Goal: Find specific page/section: Find specific page/section

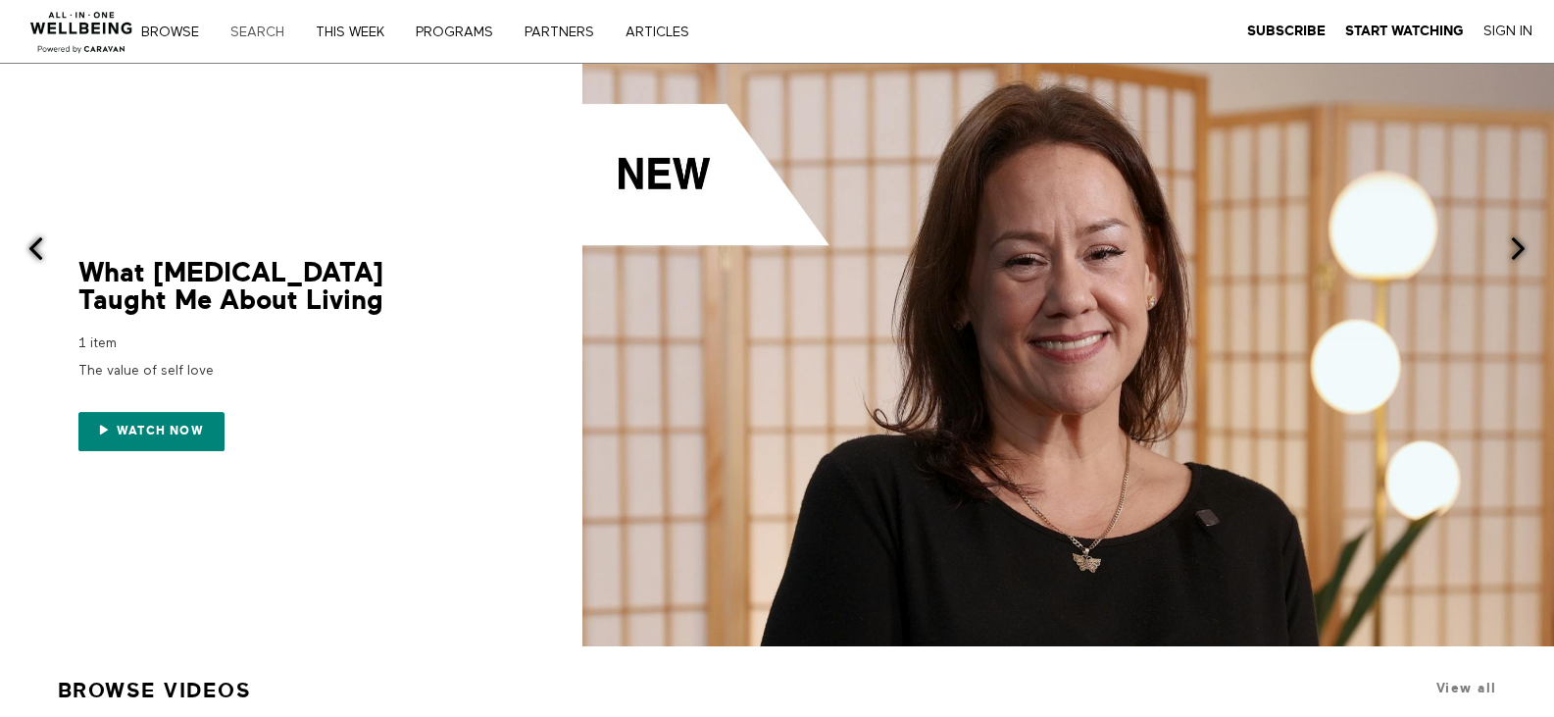
click at [248, 37] on link "Search" at bounding box center [264, 32] width 81 height 14
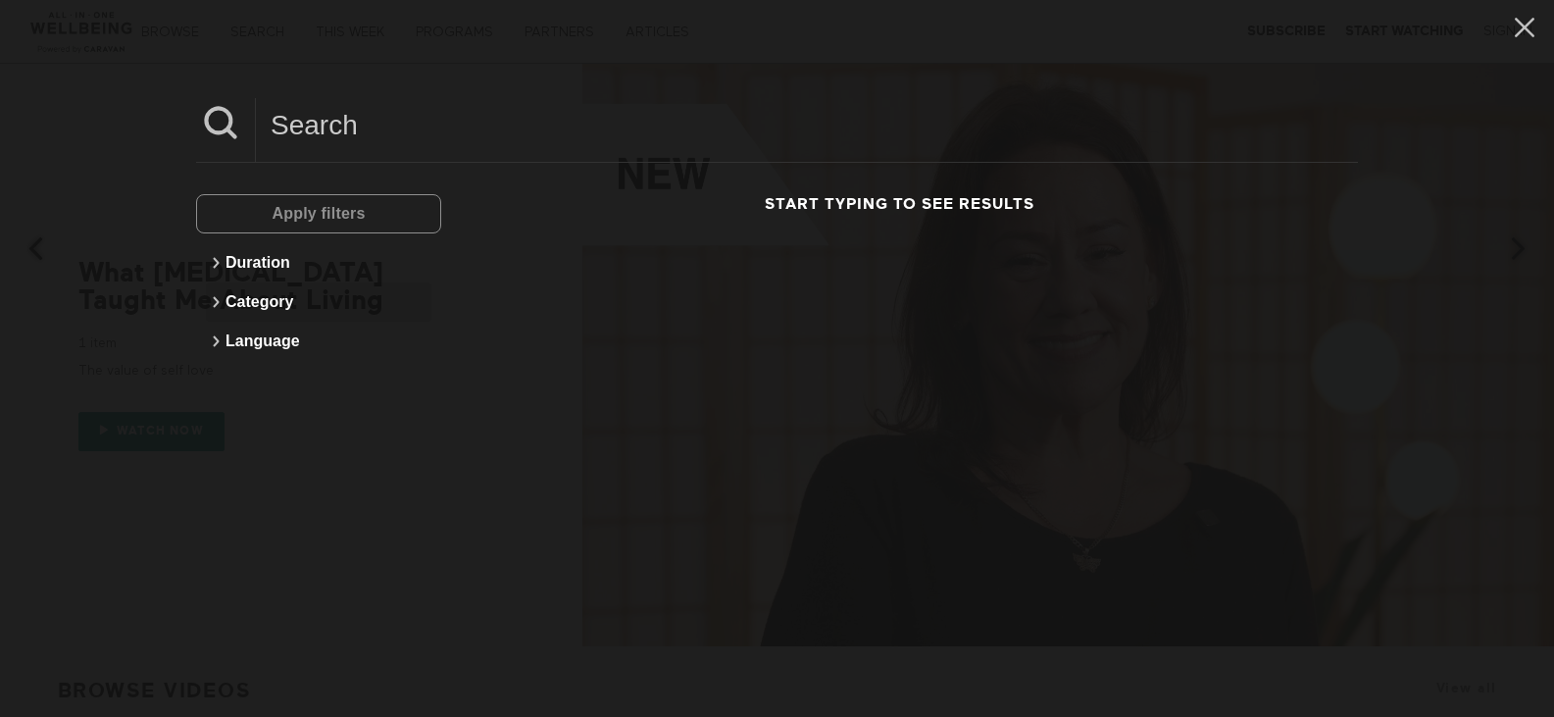
click at [216, 294] on icon at bounding box center [216, 302] width 24 height 24
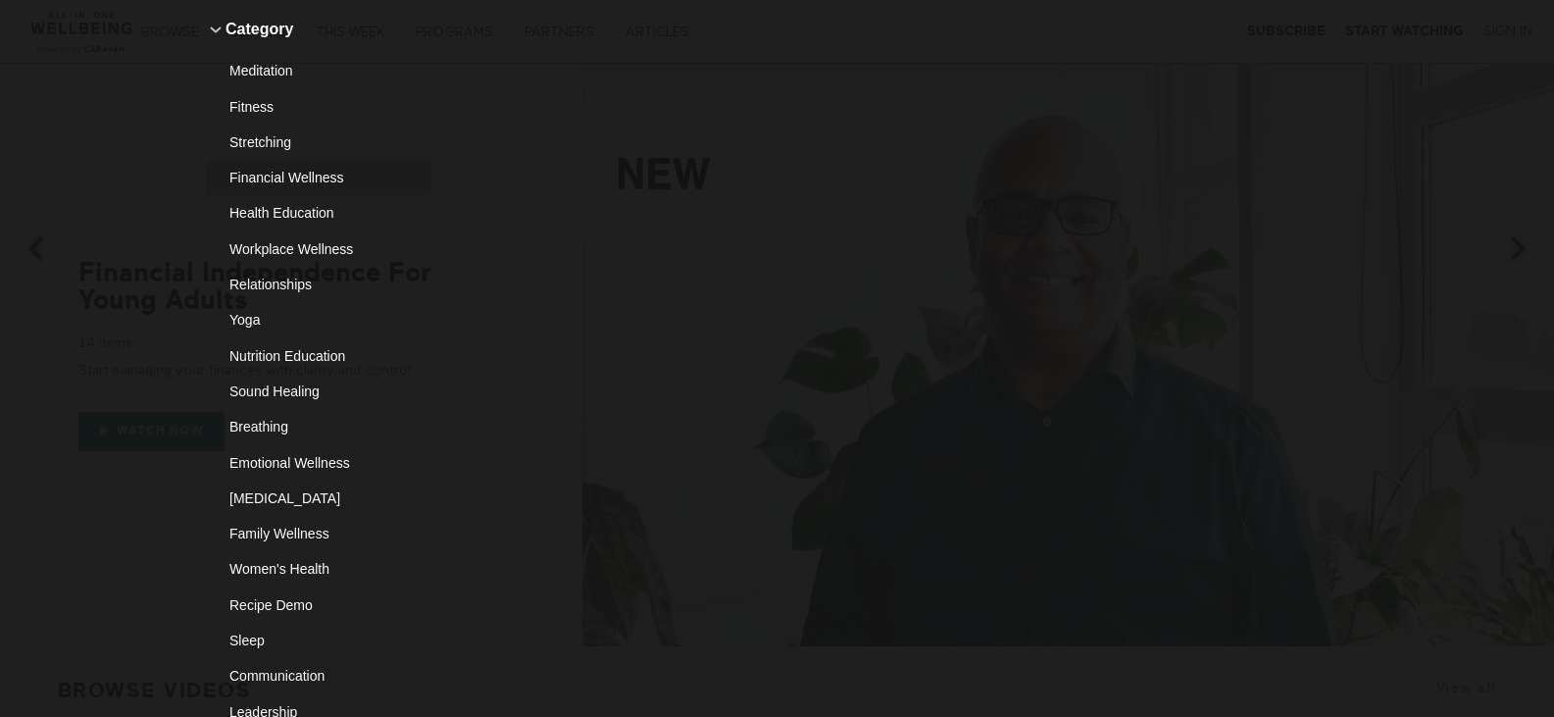
scroll to position [294, 0]
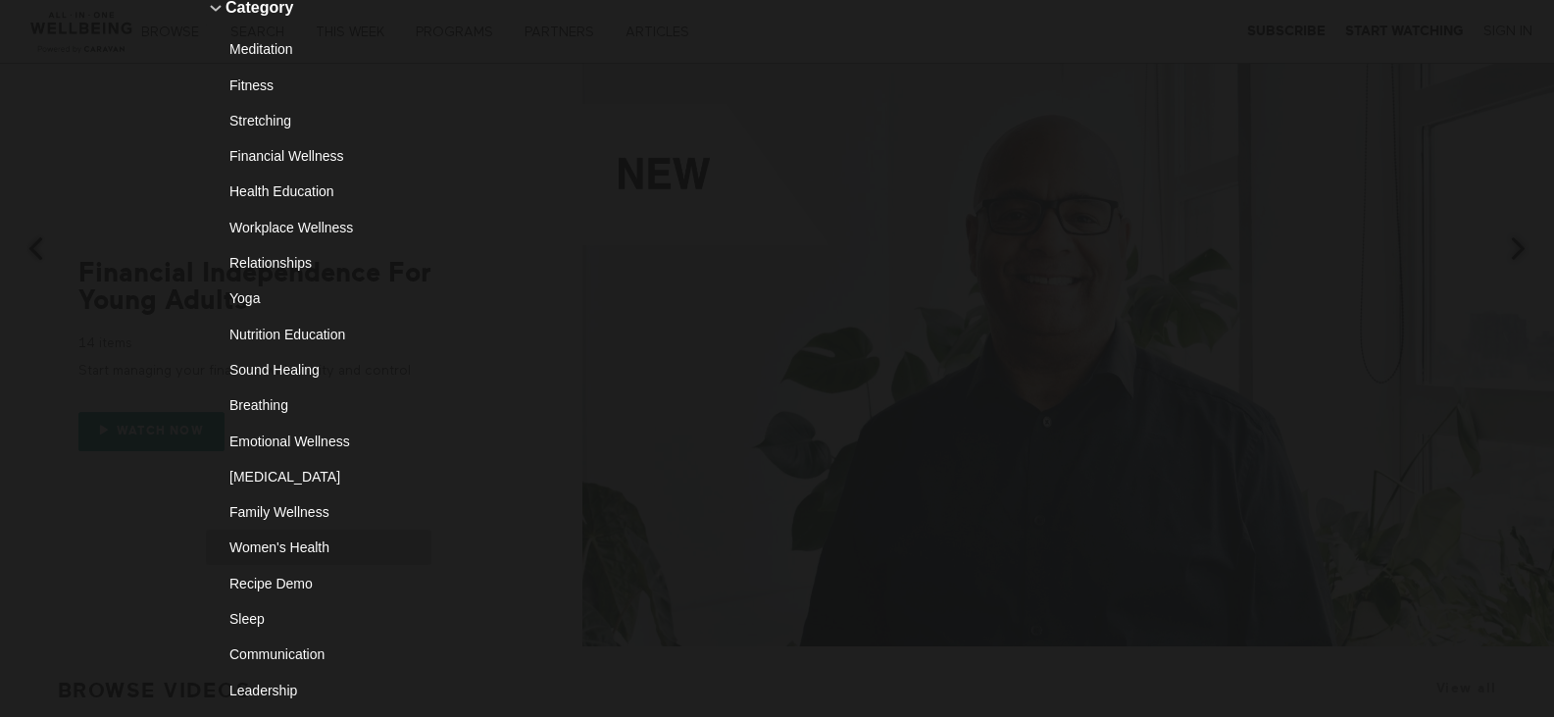
click at [270, 544] on div "Women's Health" at bounding box center [311, 547] width 164 height 20
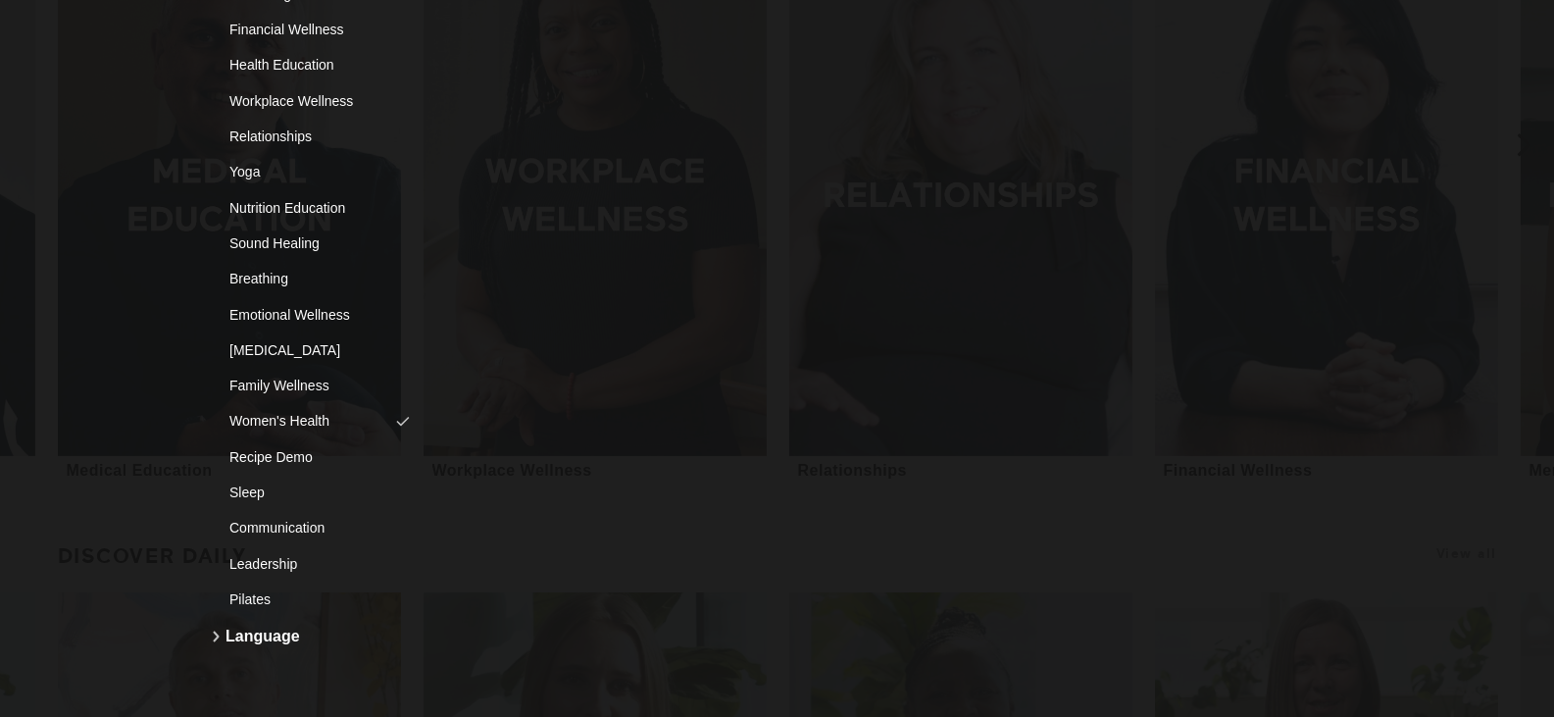
scroll to position [0, 0]
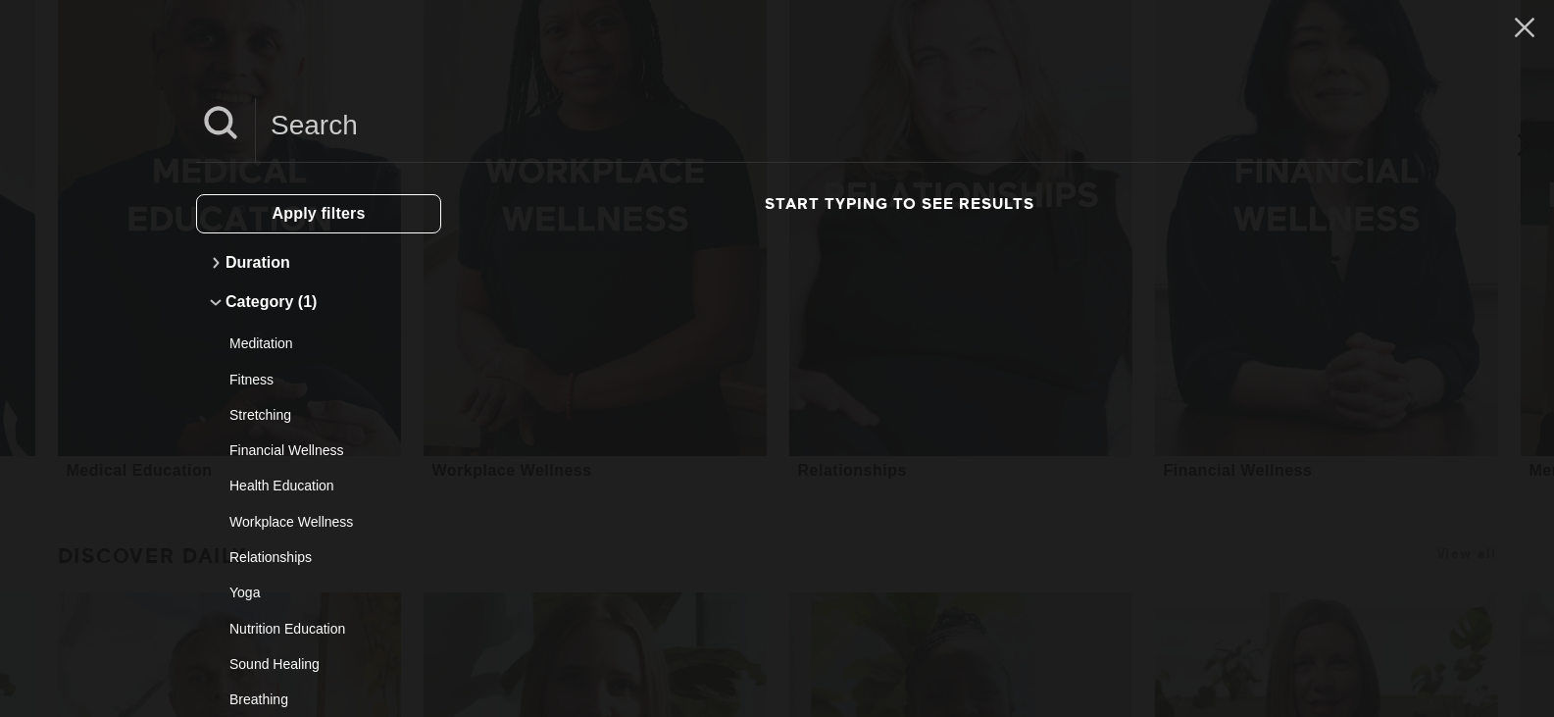
click at [799, 194] on h3 "Start typing to see results" at bounding box center [899, 204] width 917 height 21
click at [365, 219] on span "Apply filters" at bounding box center [318, 213] width 93 height 17
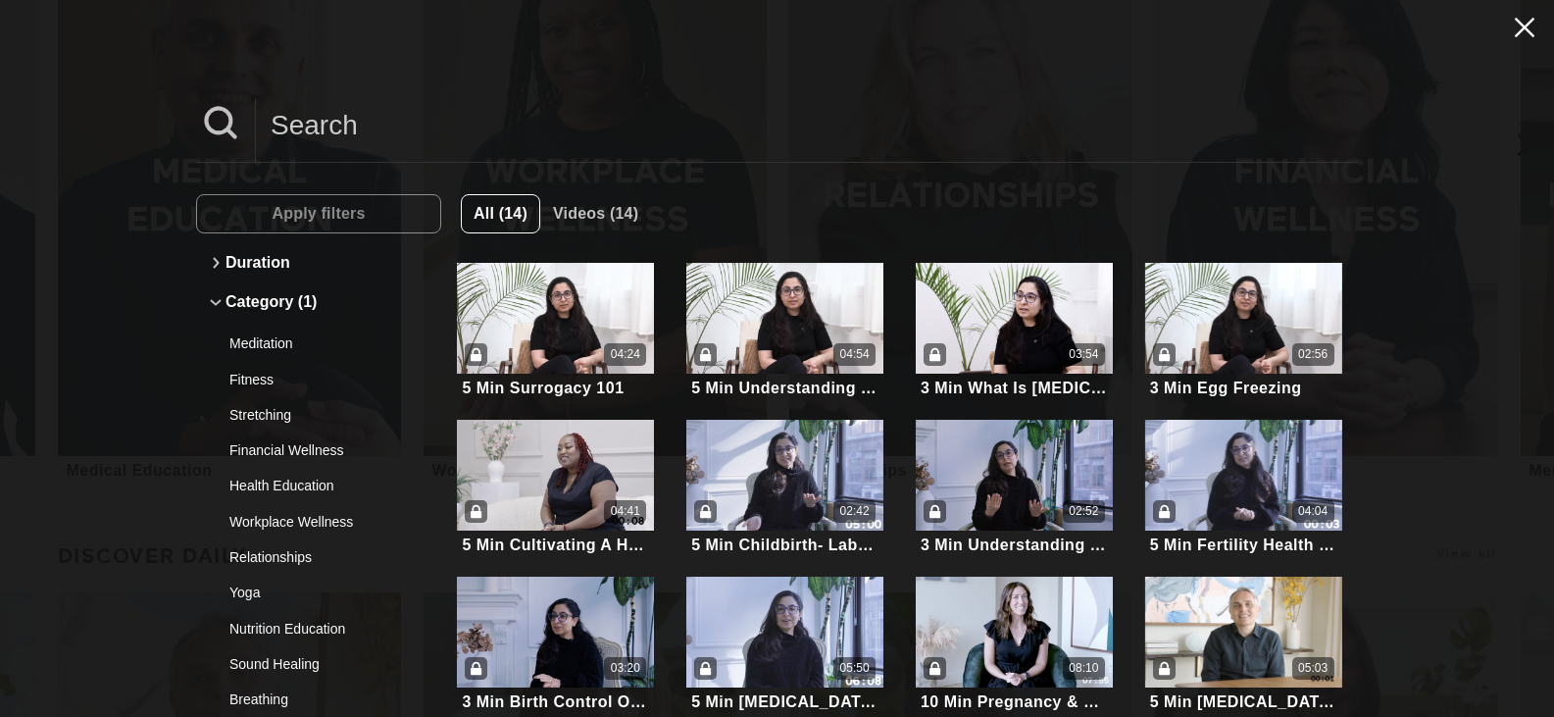
click at [1509, 33] on icon at bounding box center [1524, 27] width 37 height 33
